Goal: Task Accomplishment & Management: Complete application form

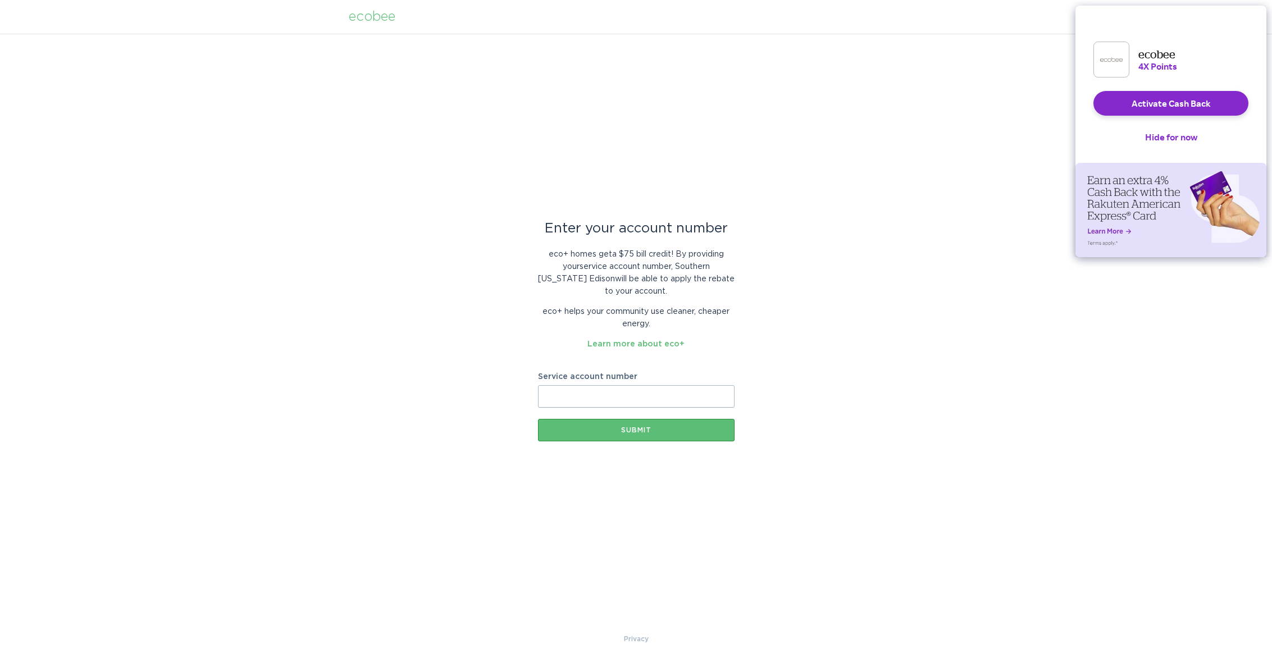
click at [643, 407] on input "Service account number" at bounding box center [636, 396] width 197 height 22
paste input "700404794683"
type input "700404794683"
click at [737, 456] on div "Enter your account number eco+ homes get a $75 bill credit ! By providing your …" at bounding box center [636, 333] width 1272 height 599
click at [678, 430] on div "Submit" at bounding box center [636, 430] width 185 height 7
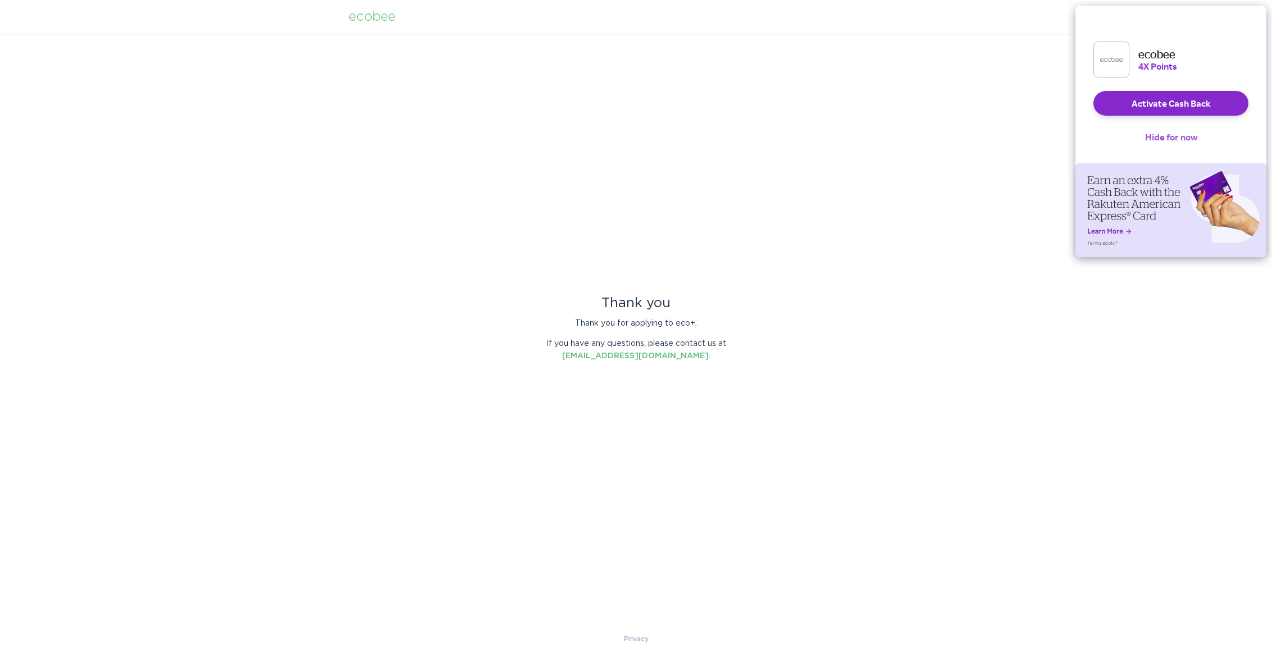
click at [1179, 144] on button "Hide for now" at bounding box center [1171, 137] width 70 height 25
